Goal: Book appointment/travel/reservation

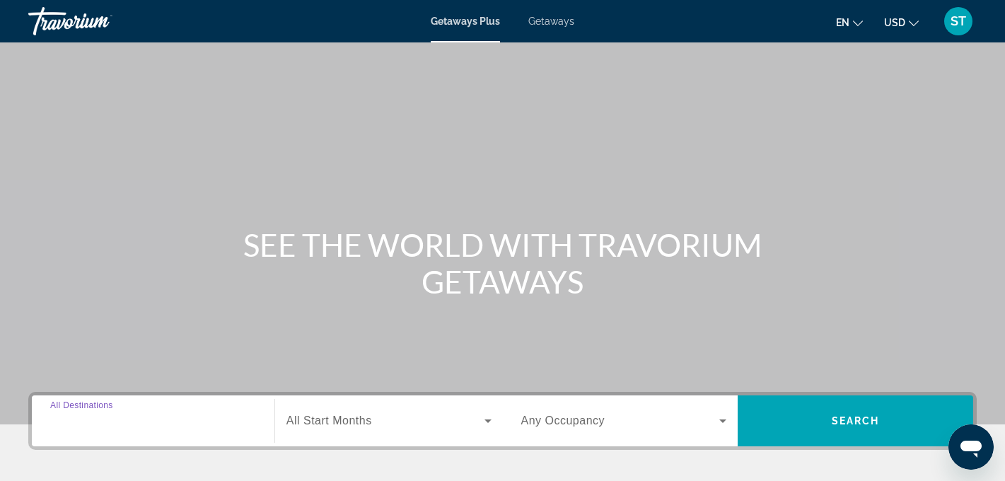
click at [185, 418] on input "Destination All Destinations" at bounding box center [153, 421] width 206 height 17
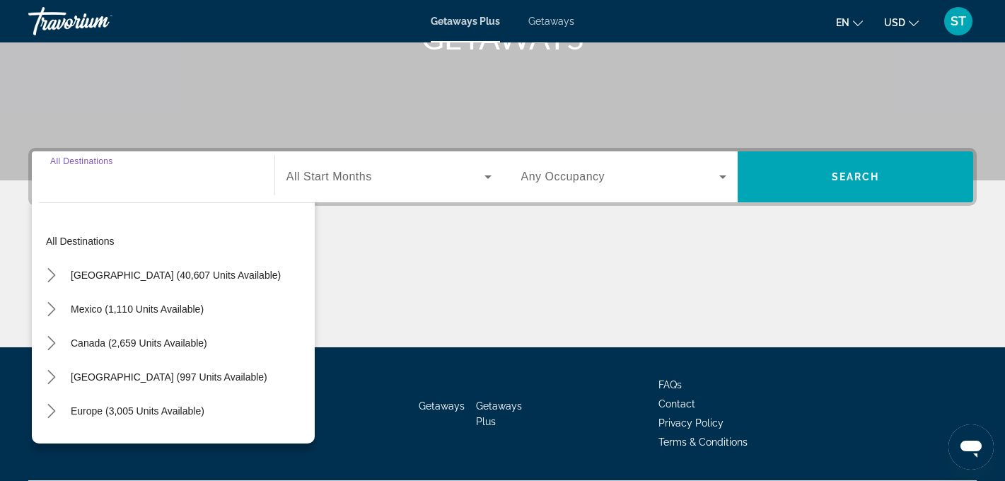
scroll to position [284, 0]
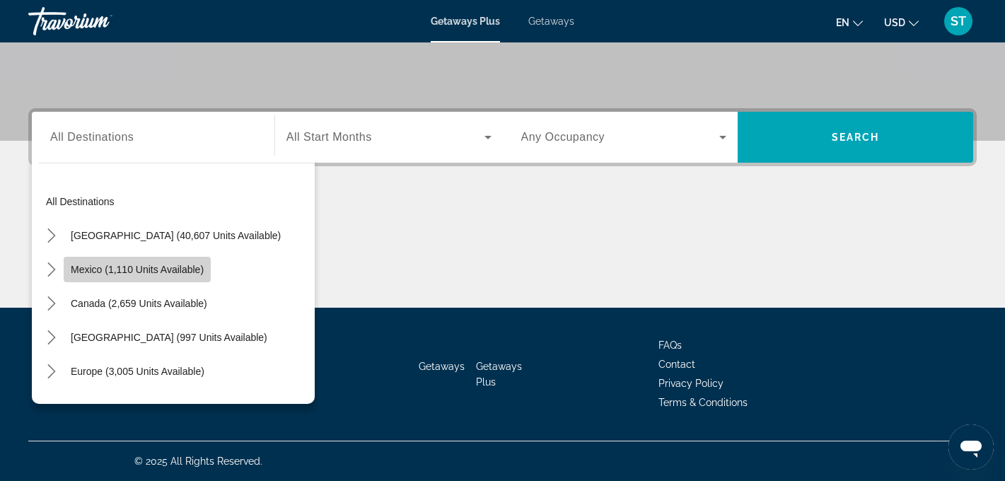
click at [149, 272] on span "Mexico (1,110 units available)" at bounding box center [137, 269] width 133 height 11
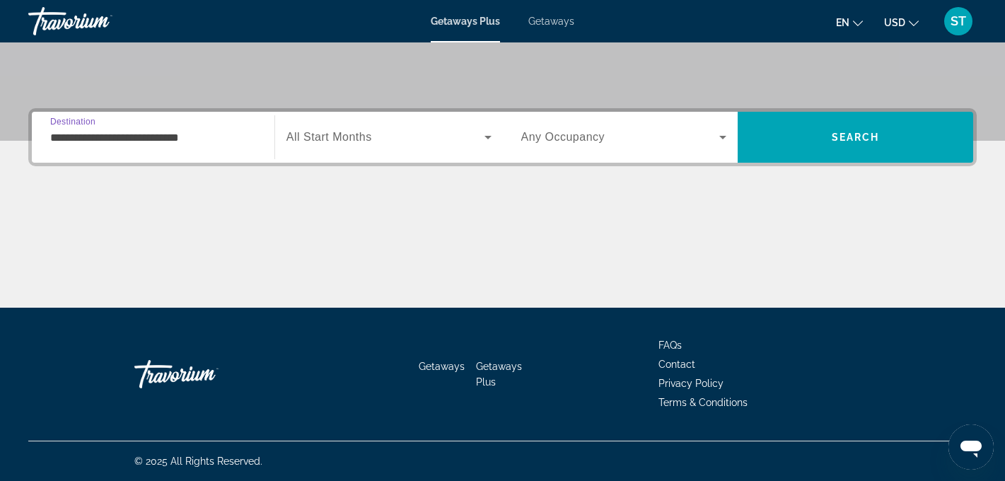
click at [195, 143] on input "**********" at bounding box center [153, 137] width 206 height 17
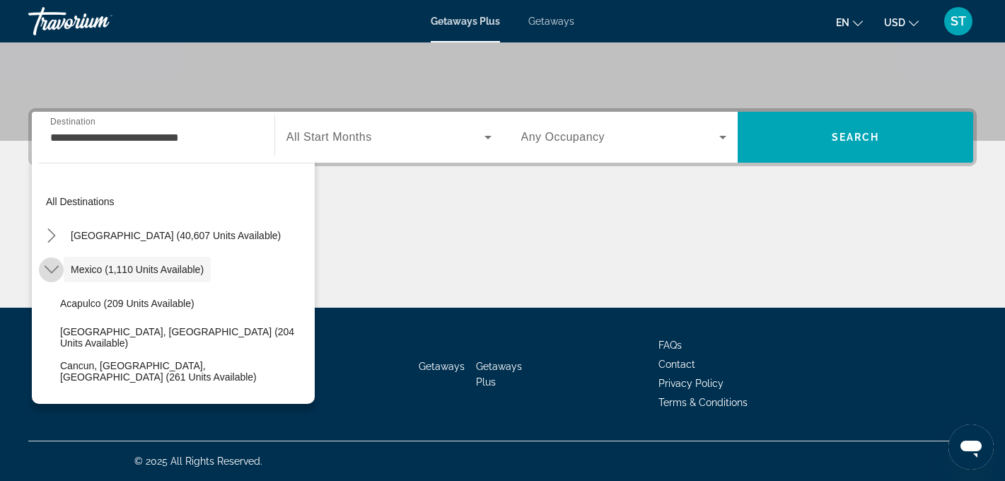
click at [42, 267] on mat-icon "Toggle Mexico (1,110 units available) submenu" at bounding box center [51, 269] width 25 height 25
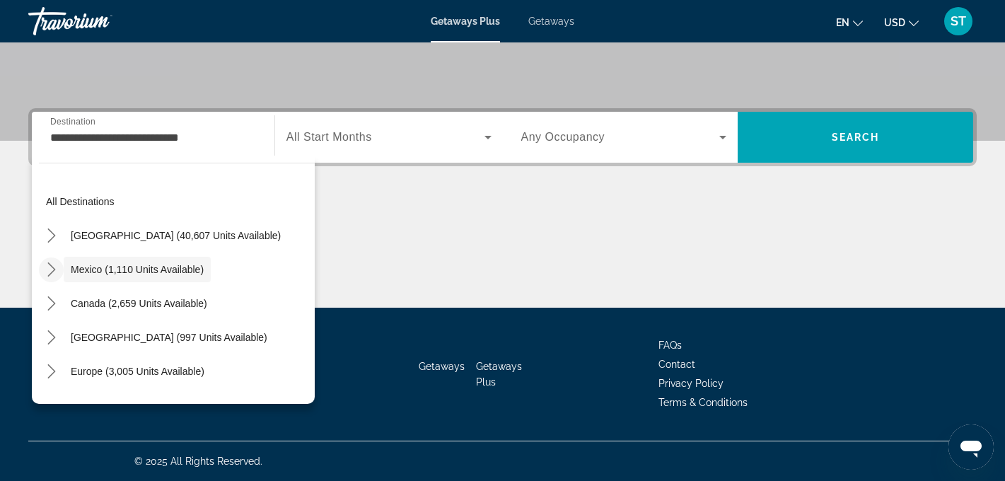
click at [42, 267] on mat-icon "Toggle Mexico (1,110 units available) submenu" at bounding box center [51, 269] width 25 height 25
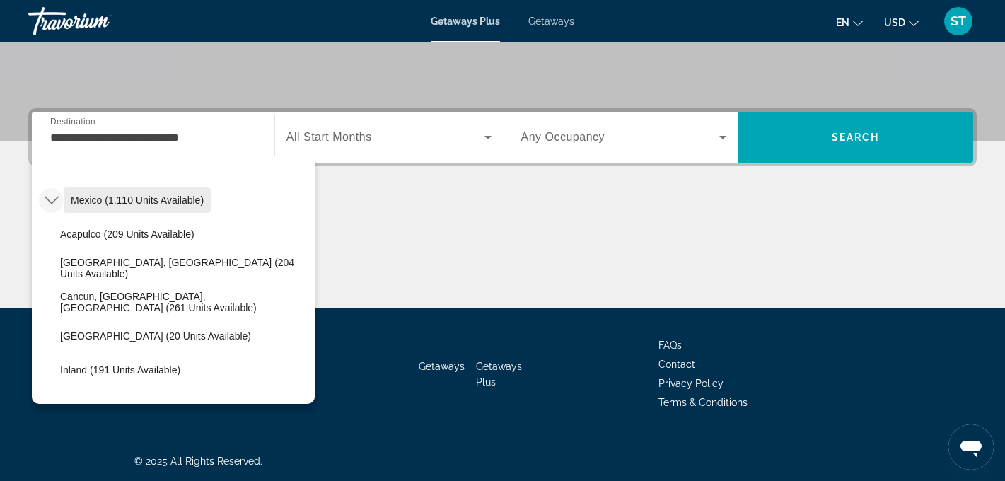
scroll to position [72, 0]
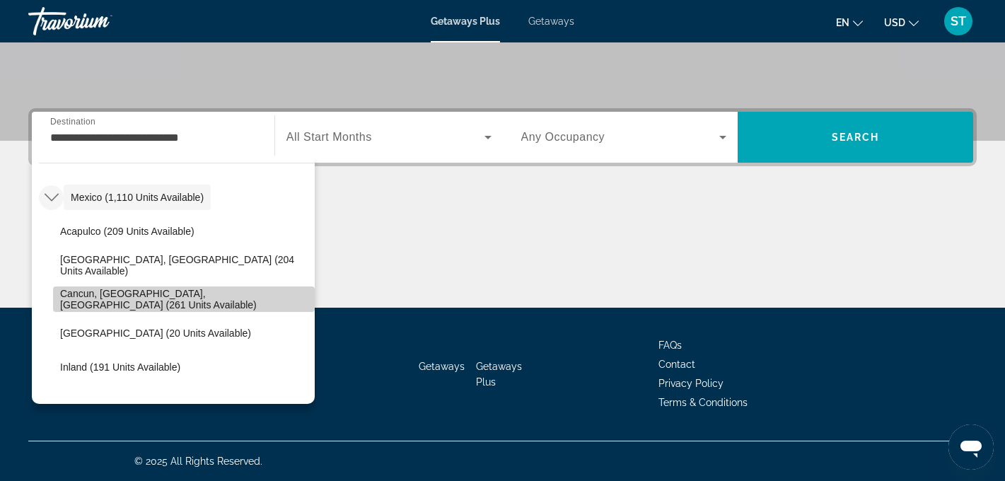
click at [69, 301] on span "Cancun, [GEOGRAPHIC_DATA], [GEOGRAPHIC_DATA] (261 units available)" at bounding box center [184, 299] width 248 height 23
type input "**********"
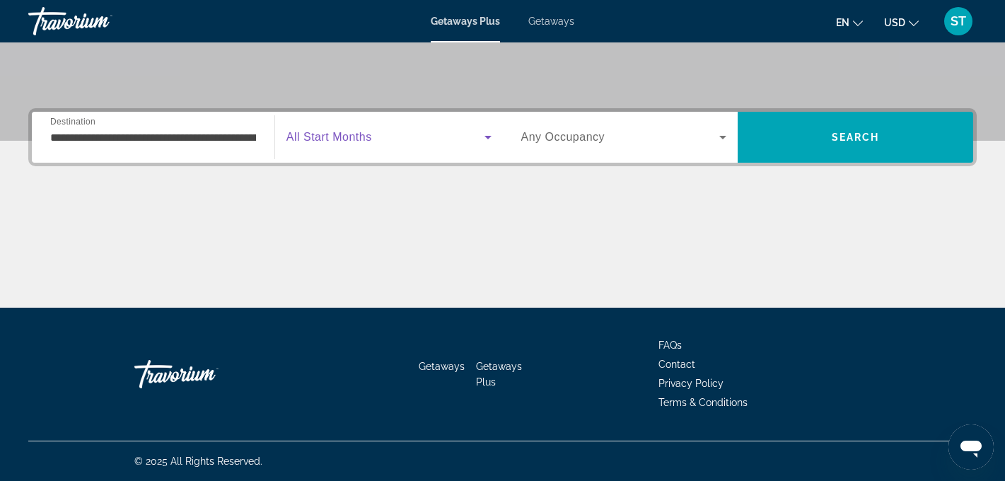
click at [491, 136] on icon "Search widget" at bounding box center [488, 137] width 17 height 17
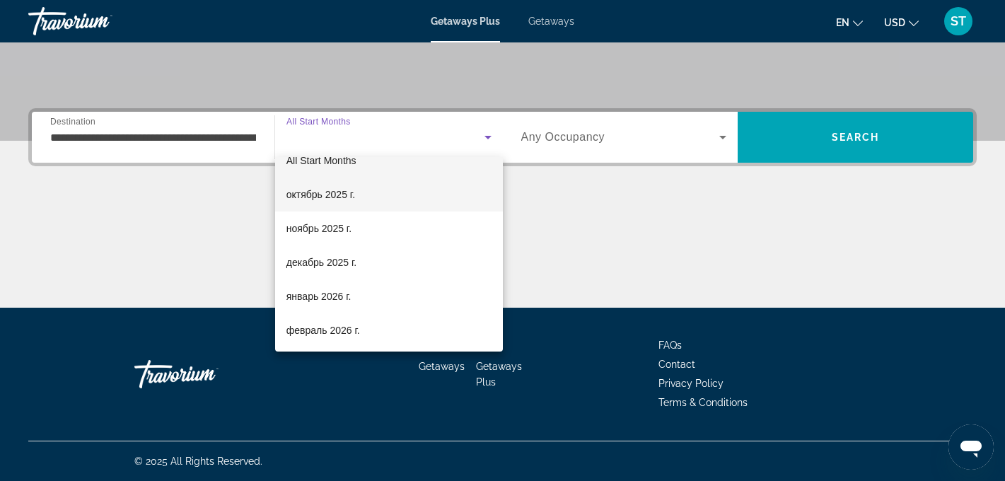
scroll to position [25, 0]
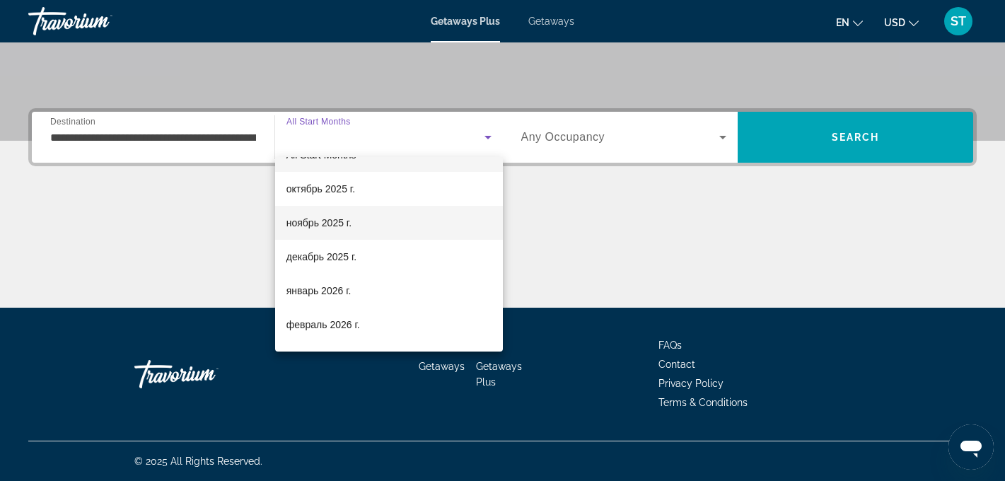
click at [344, 224] on span "ноябрь 2025 г." at bounding box center [318, 222] width 65 height 17
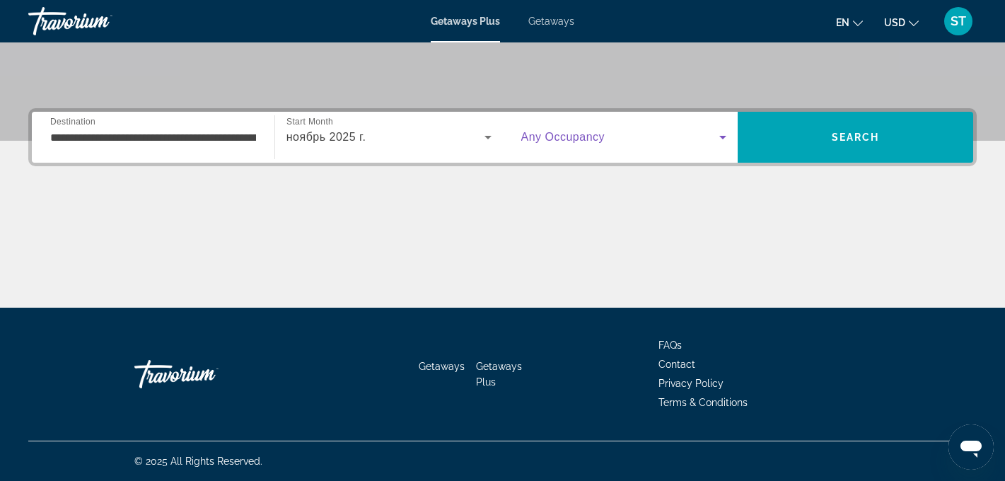
click at [719, 136] on icon "Search widget" at bounding box center [722, 137] width 17 height 17
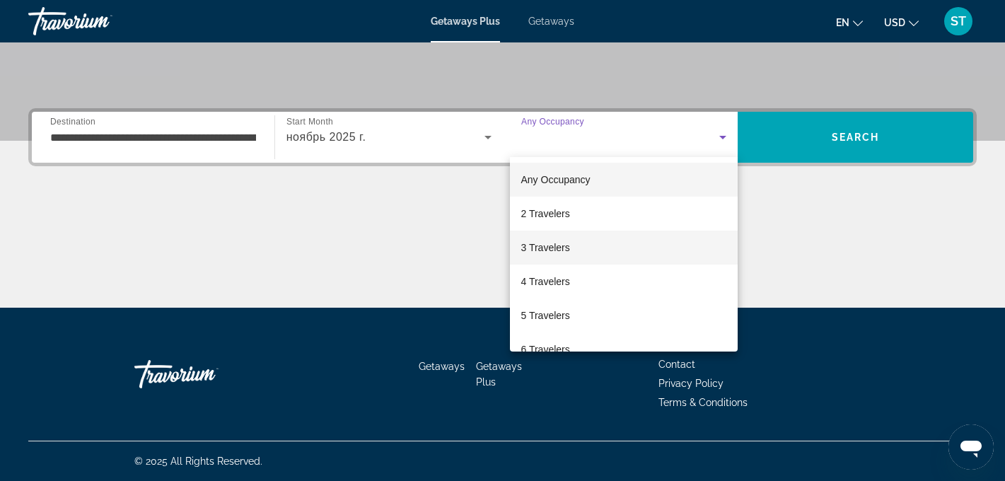
scroll to position [5, 0]
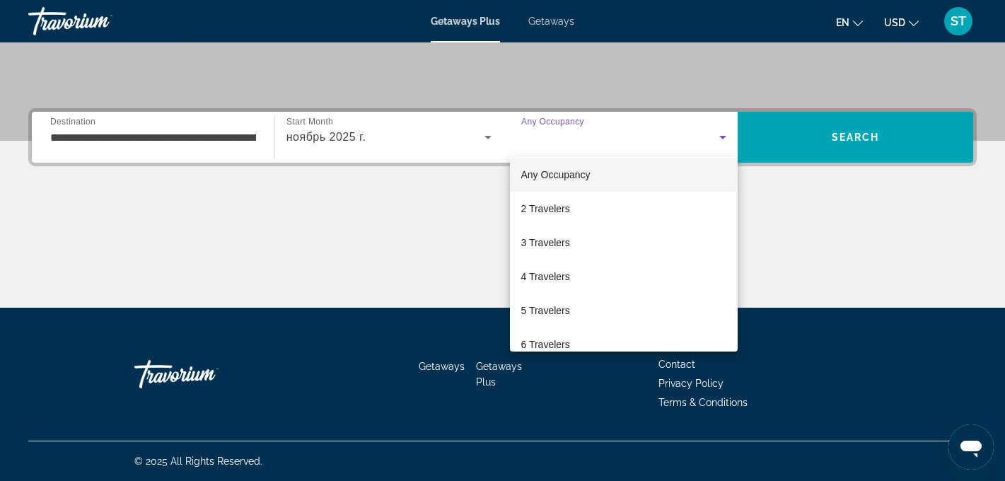
click at [579, 174] on span "Any Occupancy" at bounding box center [555, 174] width 69 height 11
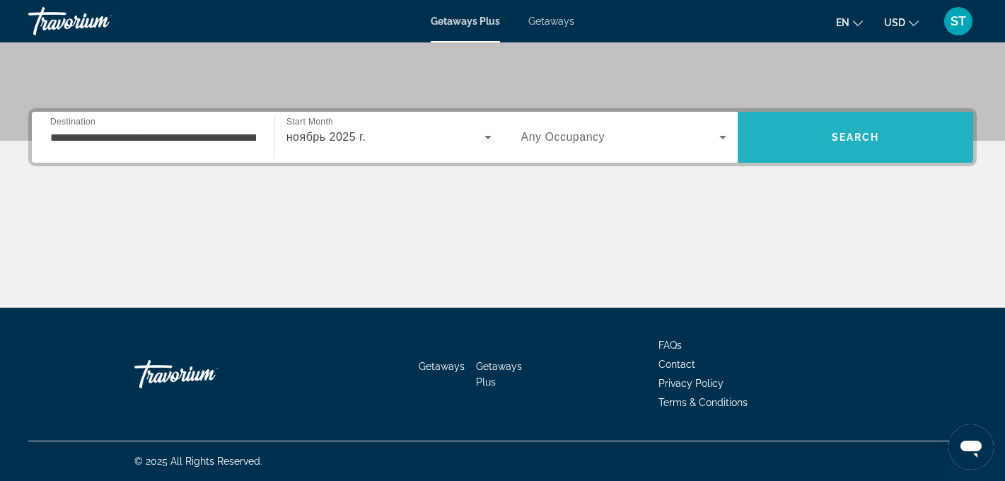
click at [804, 137] on span "Search" at bounding box center [856, 137] width 236 height 34
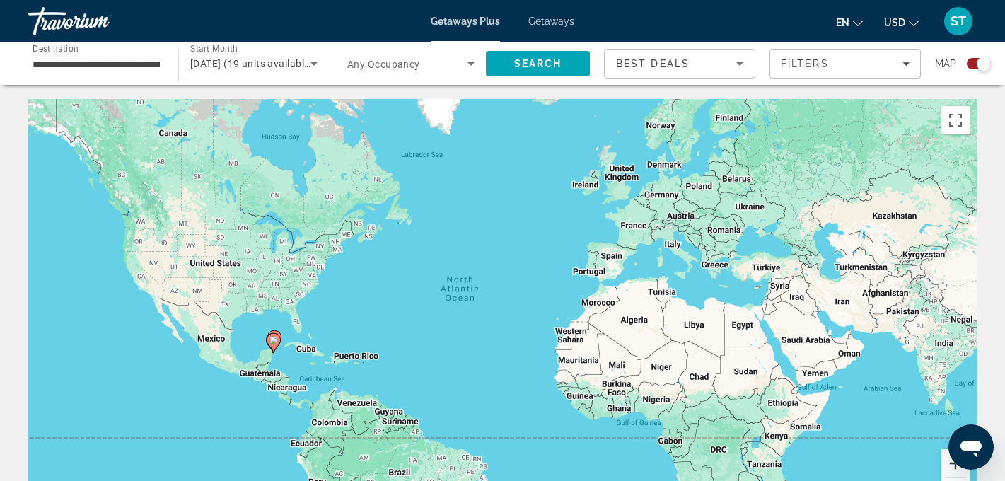
click at [946, 467] on button "Zoom in" at bounding box center [955, 463] width 28 height 28
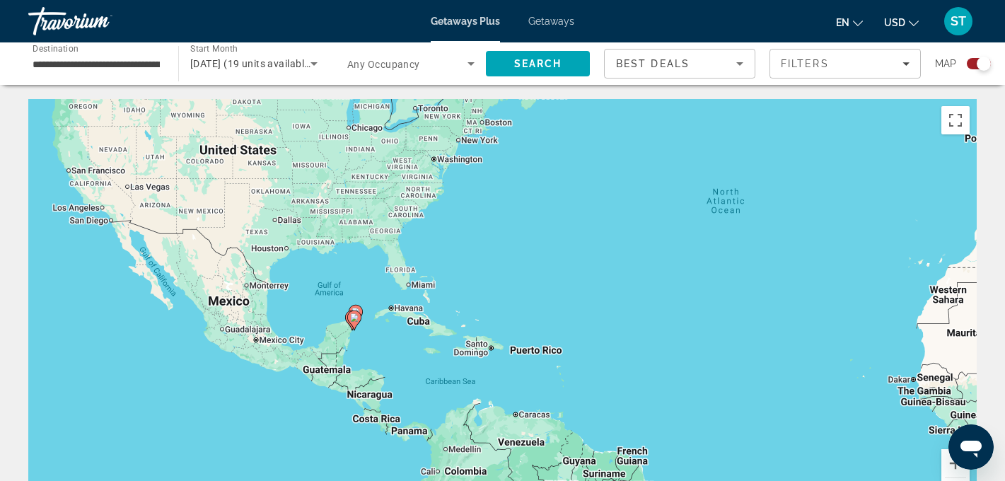
drag, startPoint x: 378, startPoint y: 438, endPoint x: 697, endPoint y: 372, distance: 326.4
click at [697, 372] on div "To activate drag with keyboard, press Alt + Enter. Once in keyboard drag state,…" at bounding box center [502, 311] width 949 height 424
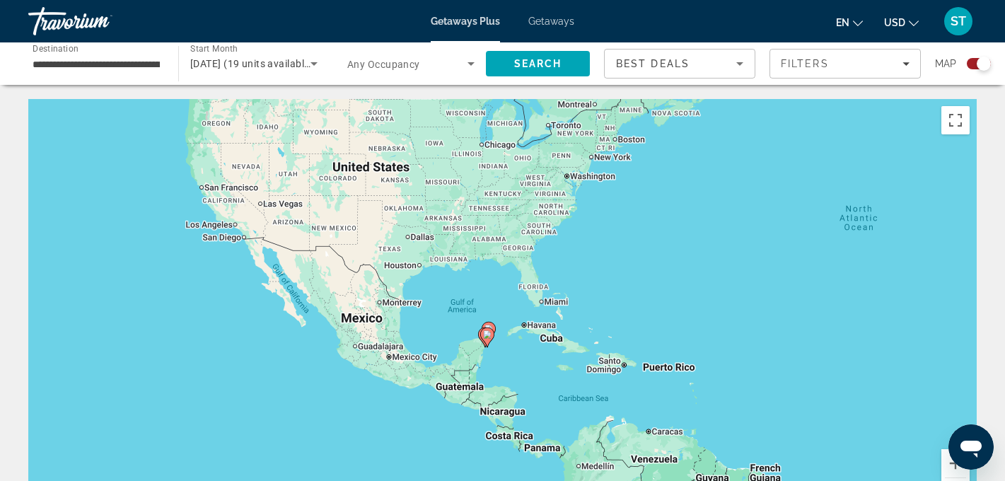
drag, startPoint x: 441, startPoint y: 319, endPoint x: 565, endPoint y: 337, distance: 125.1
click at [565, 337] on div "To activate drag with keyboard, press Alt + Enter. Once in keyboard drag state,…" at bounding box center [502, 311] width 949 height 424
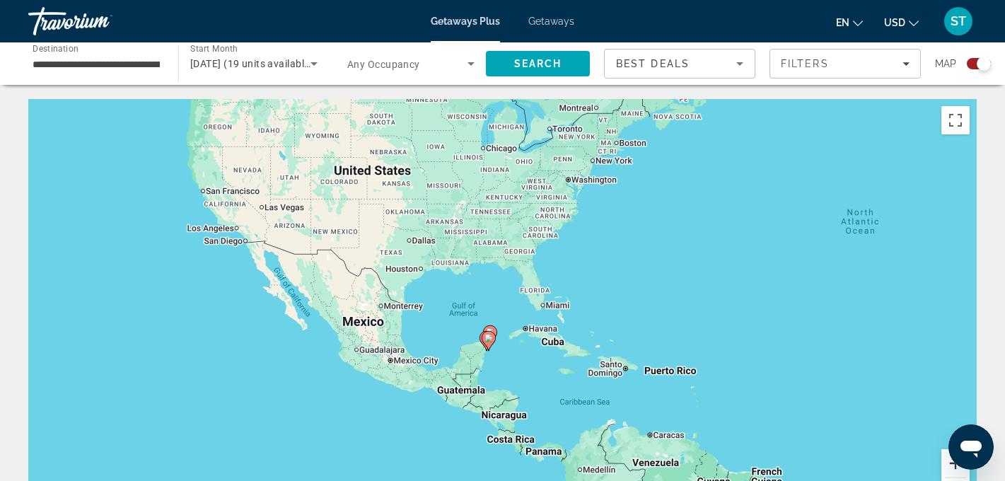
click at [949, 460] on button "Zoom in" at bounding box center [955, 463] width 28 height 28
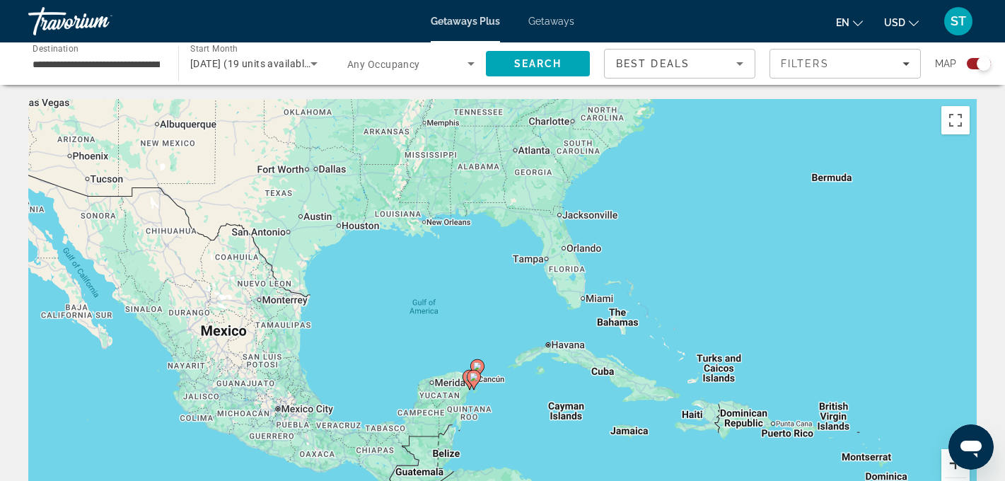
click at [949, 460] on button "Zoom in" at bounding box center [955, 463] width 28 height 28
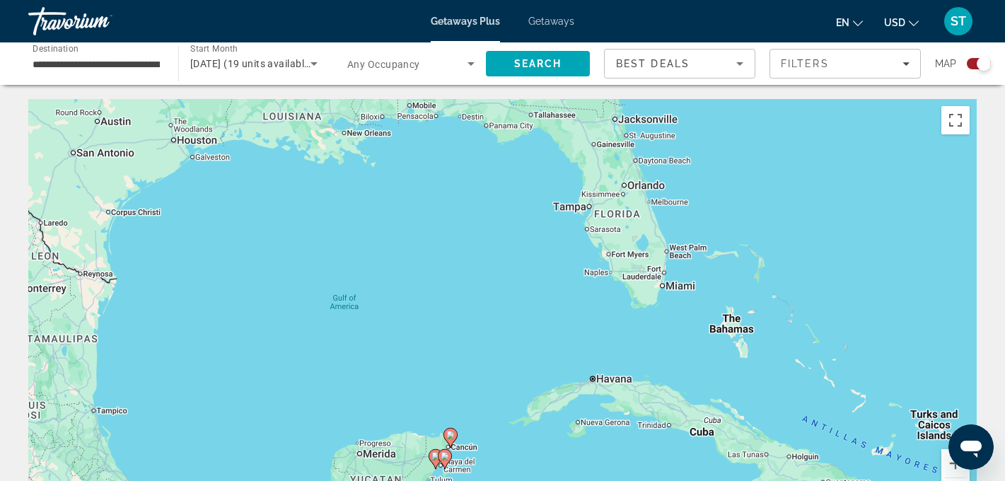
click at [509, 419] on div "To activate drag with keyboard, press Alt + Enter. Once in keyboard drag state,…" at bounding box center [502, 311] width 949 height 424
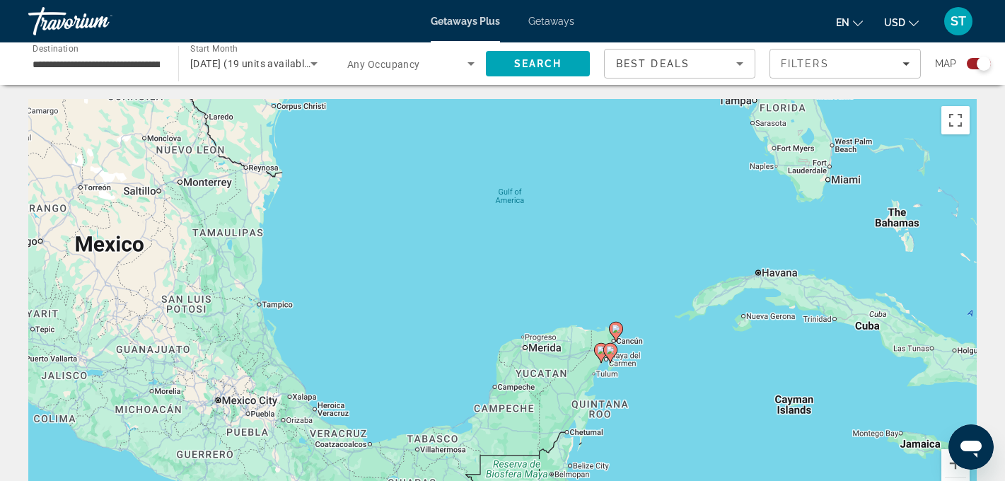
drag, startPoint x: 509, startPoint y: 419, endPoint x: 690, endPoint y: 311, distance: 211.9
click at [690, 311] on div "To activate drag with keyboard, press Alt + Enter. Once in keyboard drag state,…" at bounding box center [502, 311] width 949 height 424
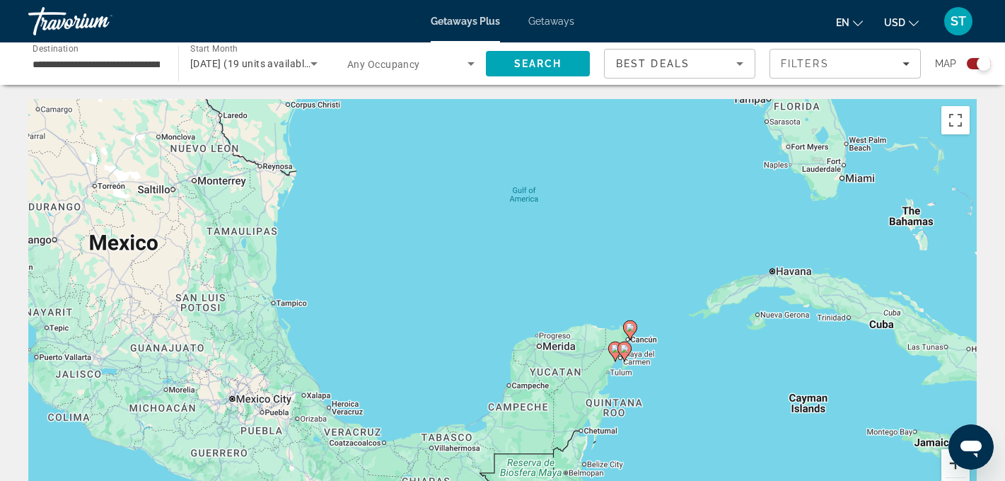
click at [951, 468] on button "Zoom in" at bounding box center [955, 463] width 28 height 28
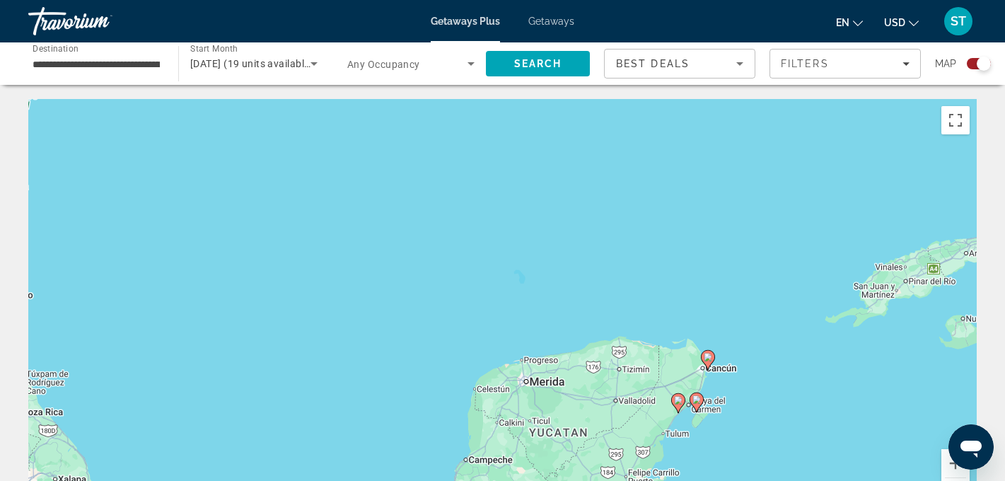
drag, startPoint x: 863, startPoint y: 358, endPoint x: 746, endPoint y: 315, distance: 124.9
click at [746, 318] on div "To activate drag with keyboard, press Alt + Enter. Once in keyboard drag state,…" at bounding box center [502, 311] width 949 height 424
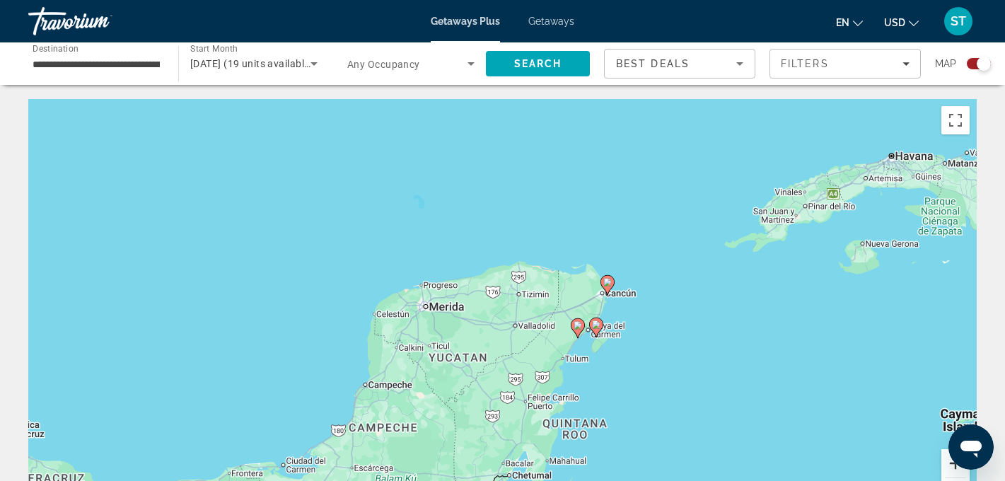
click at [946, 468] on button "Zoom in" at bounding box center [955, 463] width 28 height 28
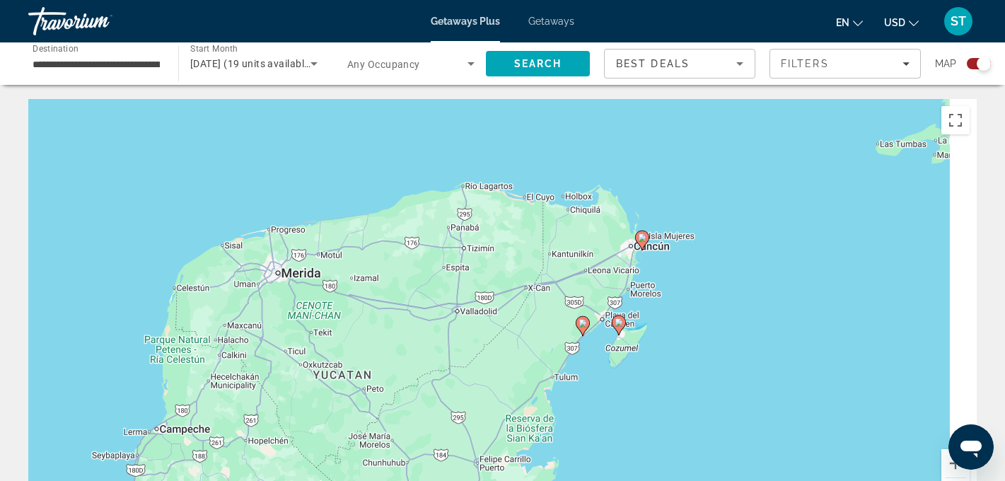
drag, startPoint x: 806, startPoint y: 370, endPoint x: 714, endPoint y: 331, distance: 100.5
click at [714, 331] on div "To activate drag with keyboard, press Alt + Enter. Once in keyboard drag state,…" at bounding box center [502, 311] width 949 height 424
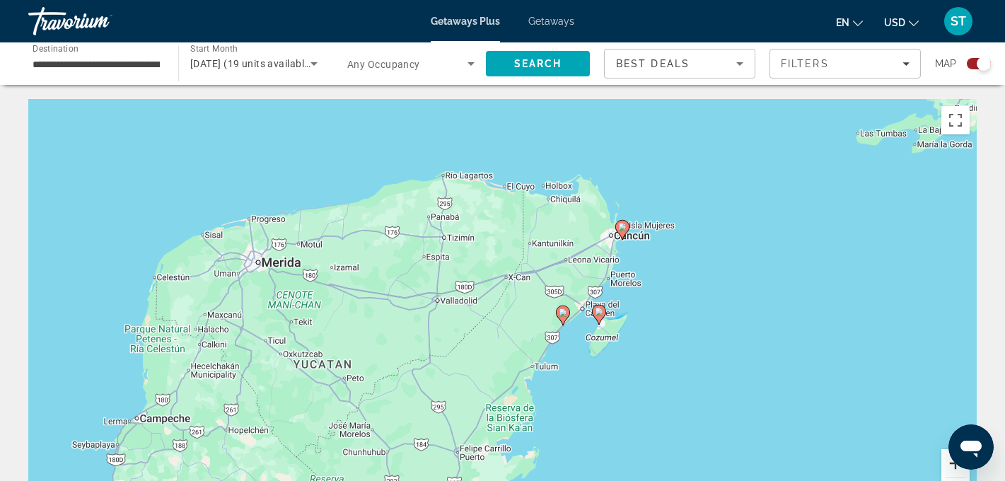
click at [946, 468] on button "Zoom in" at bounding box center [955, 463] width 28 height 28
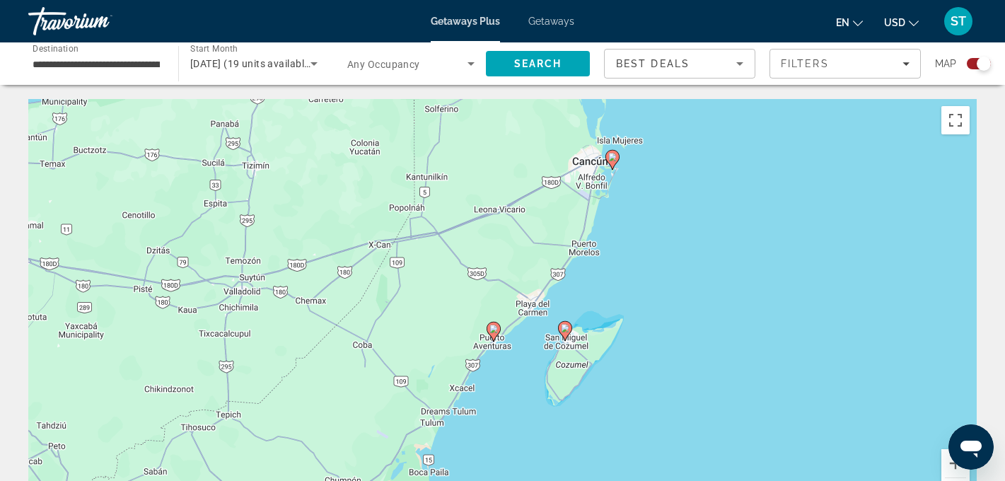
drag, startPoint x: 844, startPoint y: 381, endPoint x: 700, endPoint y: 393, distance: 144.0
click at [700, 393] on div "To activate drag with keyboard, press Alt + Enter. Once in keyboard drag state,…" at bounding box center [502, 311] width 949 height 424
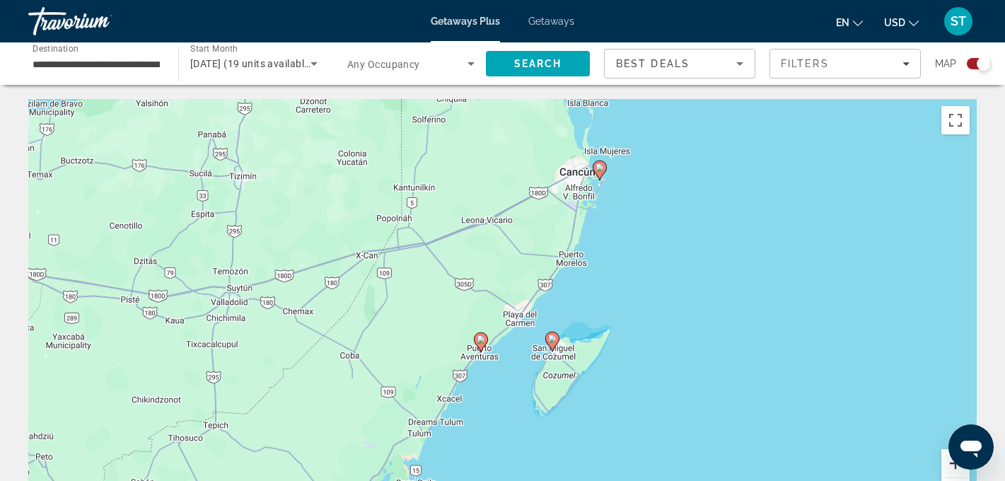
click at [948, 467] on button "Zoom in" at bounding box center [955, 463] width 28 height 28
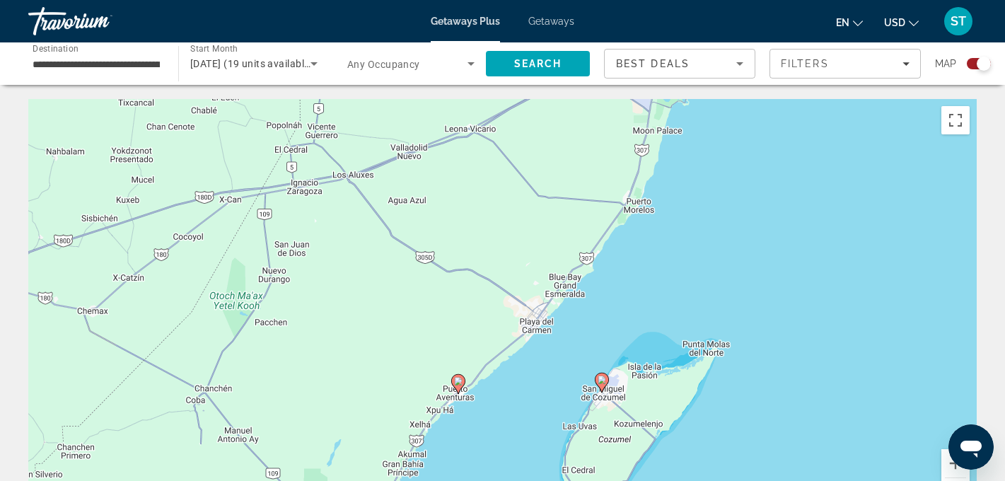
click at [456, 386] on icon "Main content" at bounding box center [457, 384] width 13 height 18
type input "**********"
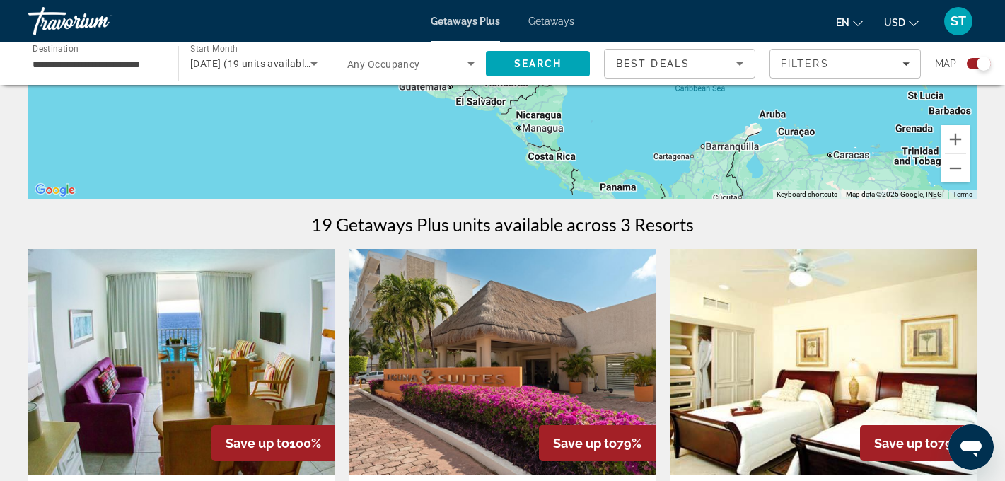
scroll to position [245, 0]
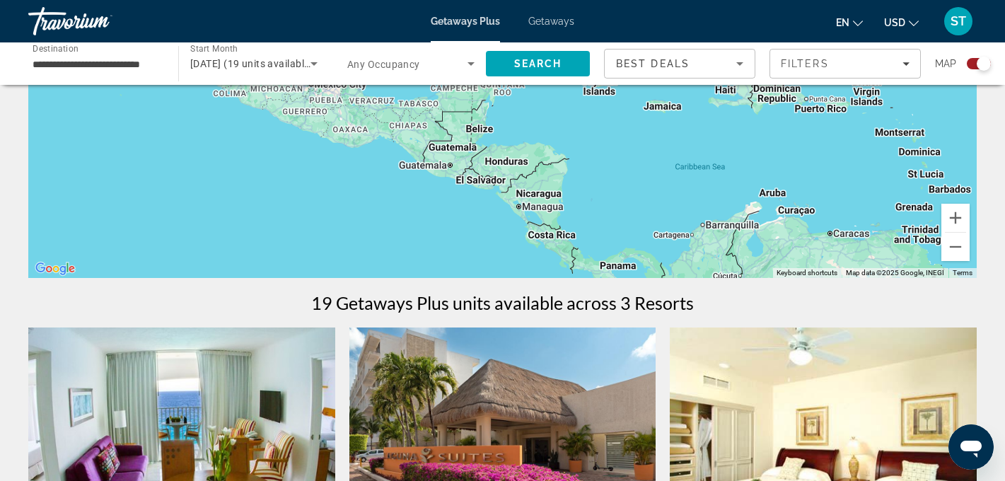
click at [135, 65] on input "**********" at bounding box center [96, 64] width 127 height 17
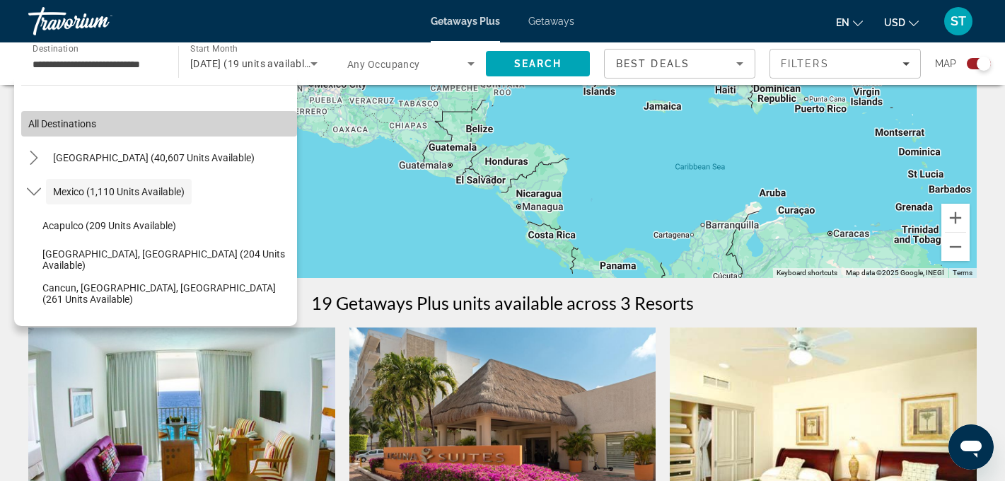
click at [80, 125] on span "All destinations" at bounding box center [62, 123] width 68 height 11
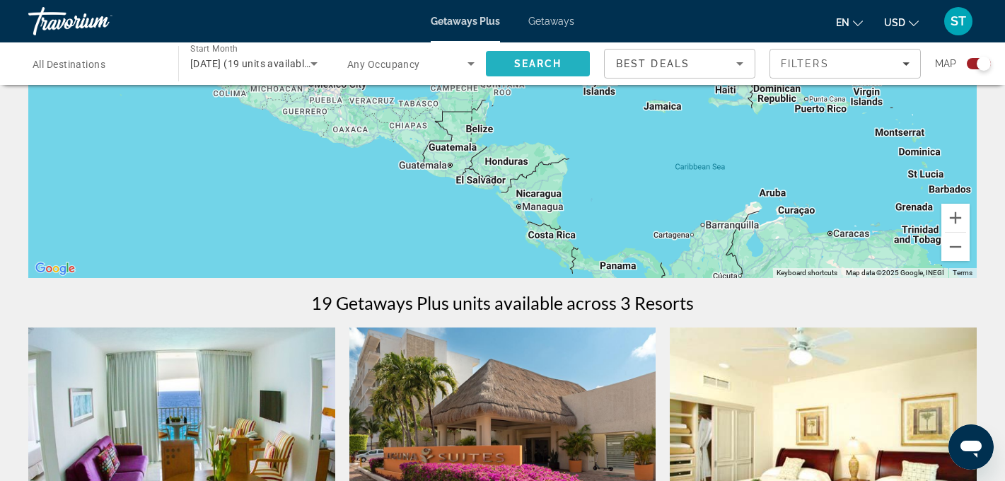
click at [524, 59] on span "Search" at bounding box center [538, 63] width 48 height 11
